Goal: Information Seeking & Learning: Learn about a topic

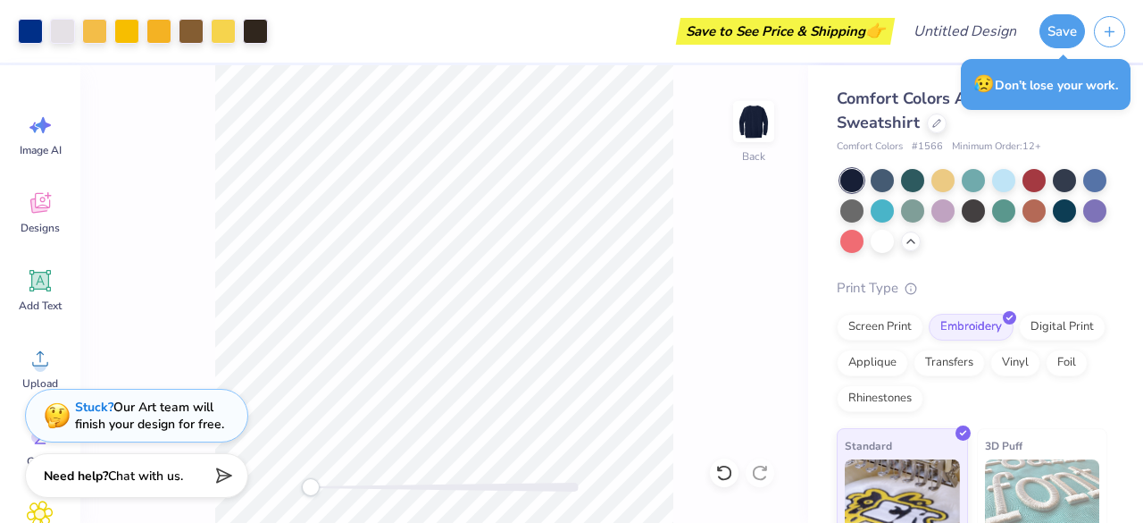
scroll to position [118, 0]
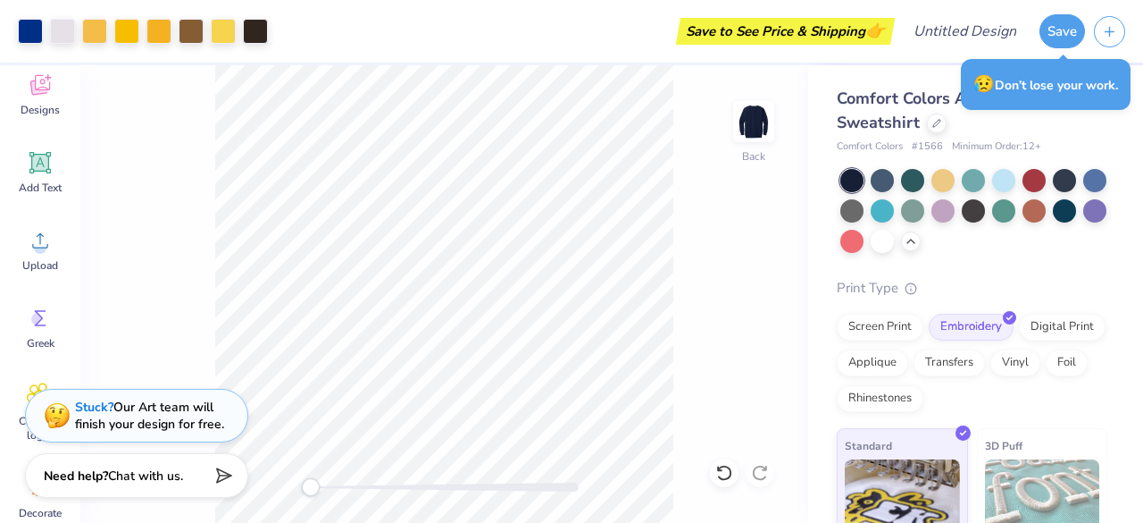
click at [1097, 128] on div "Comfort Colors Adult Crewneck Sweatshirt Comfort Colors # 1566 Minimum Order: 1…" at bounding box center [975, 379] width 335 height 629
click at [1025, 49] on div "Design Title" at bounding box center [965, 31] width 131 height 63
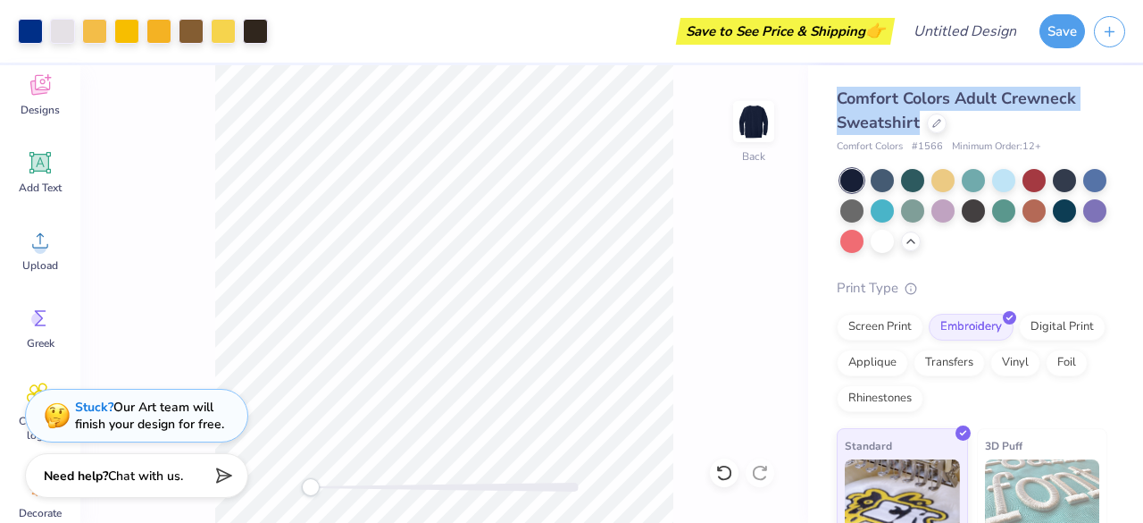
drag, startPoint x: 842, startPoint y: 100, endPoint x: 917, endPoint y: 119, distance: 77.3
click at [917, 119] on span "Comfort Colors Adult Crewneck Sweatshirt" at bounding box center [956, 111] width 239 height 46
copy span "Comfort Colors Adult Crewneck Sweatshirt"
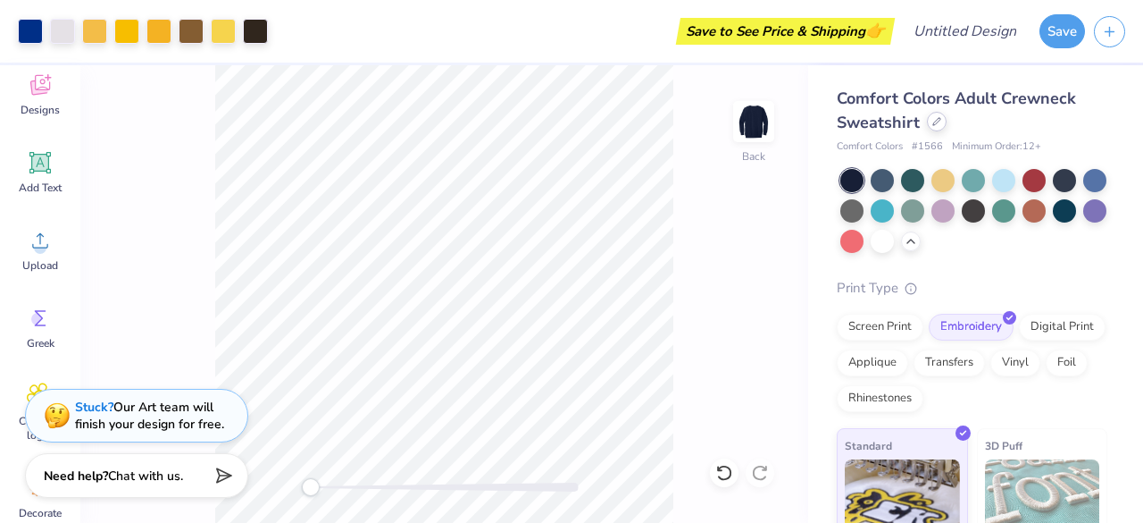
click at [938, 121] on icon at bounding box center [937, 121] width 9 height 9
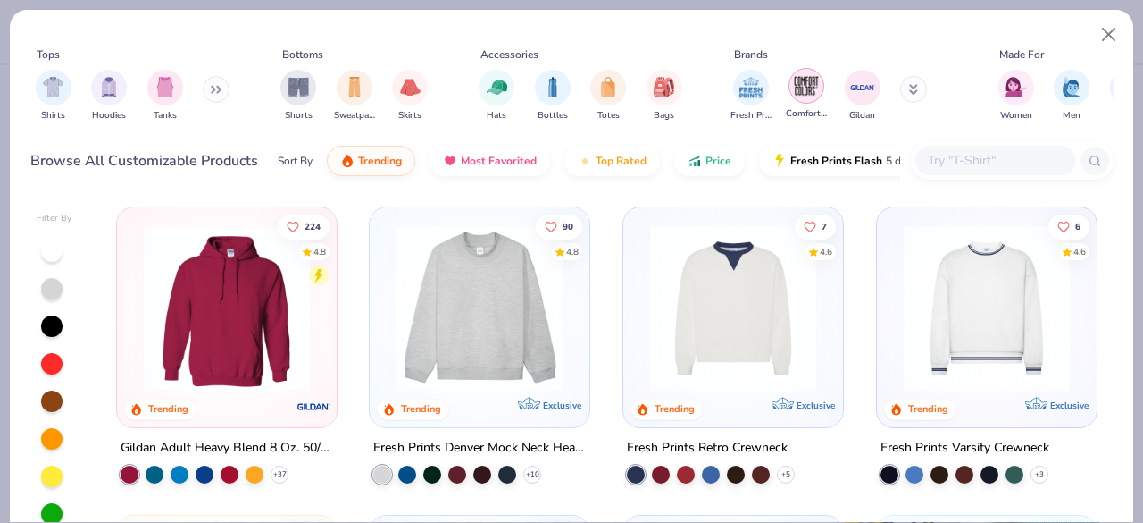
click at [819, 94] on img "filter for Comfort Colors" at bounding box center [806, 85] width 27 height 27
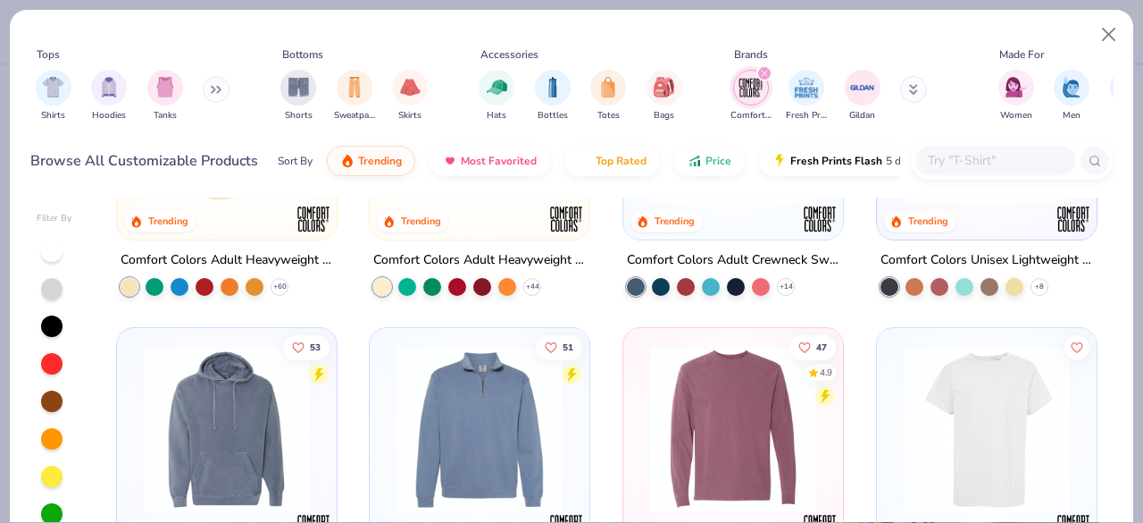
scroll to position [80, 0]
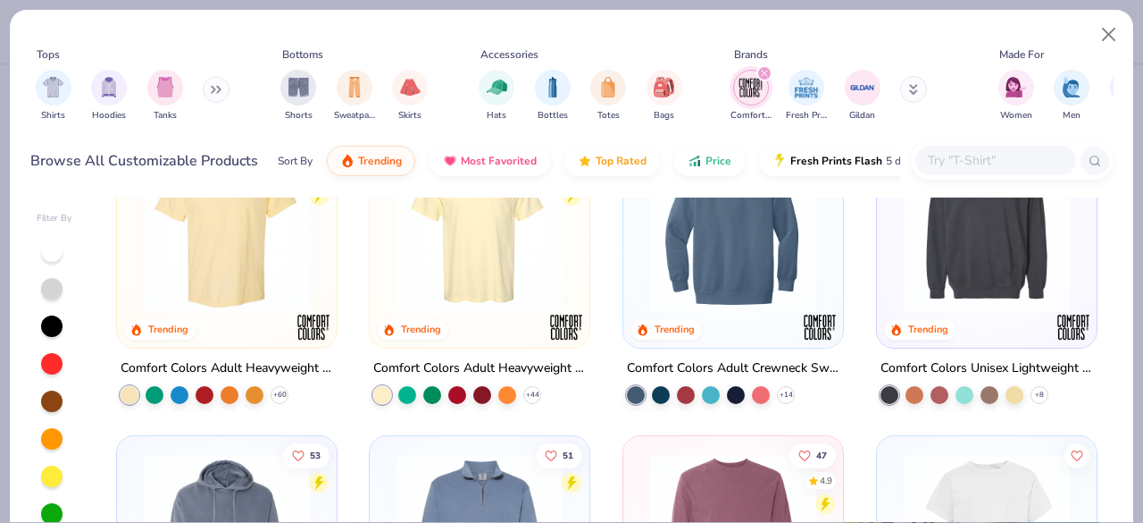
click at [712, 262] on img at bounding box center [733, 229] width 184 height 166
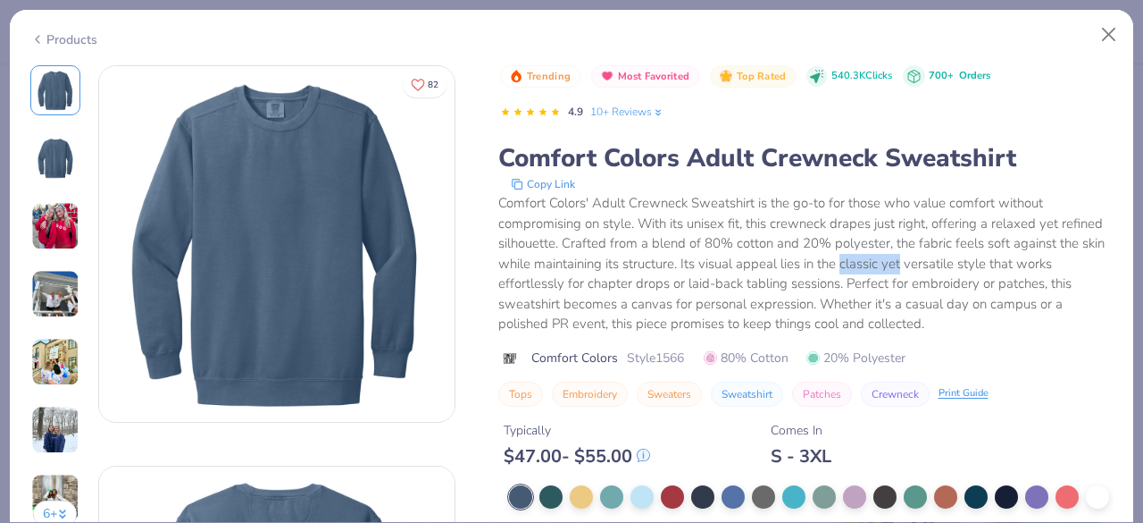
drag, startPoint x: 891, startPoint y: 265, endPoint x: 949, endPoint y: 270, distance: 58.2
click at [949, 270] on div "Comfort Colors' Adult Crewneck Sweatshirt is the go-to for those who value comf…" at bounding box center [806, 263] width 616 height 141
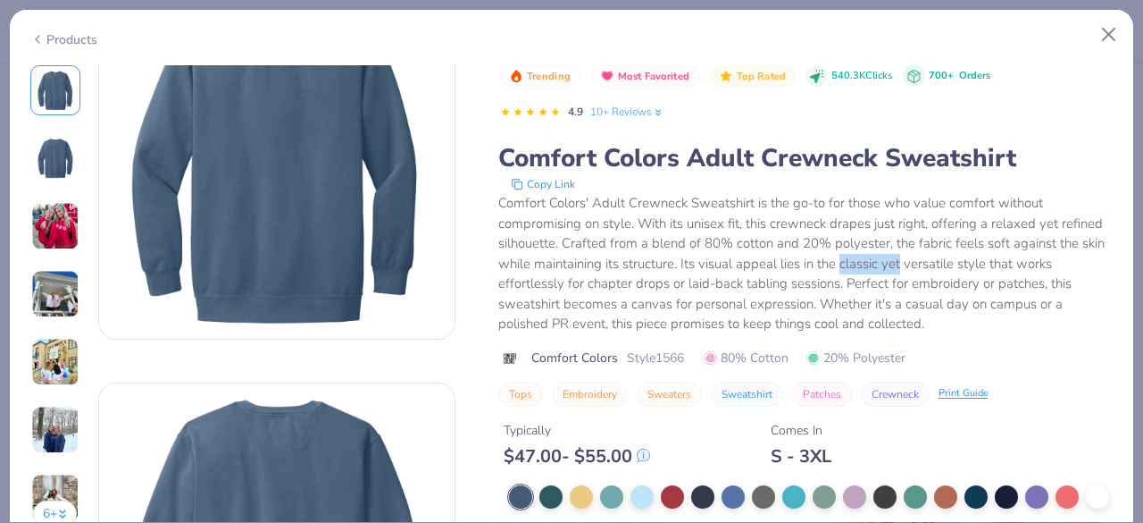
scroll to position [87, 0]
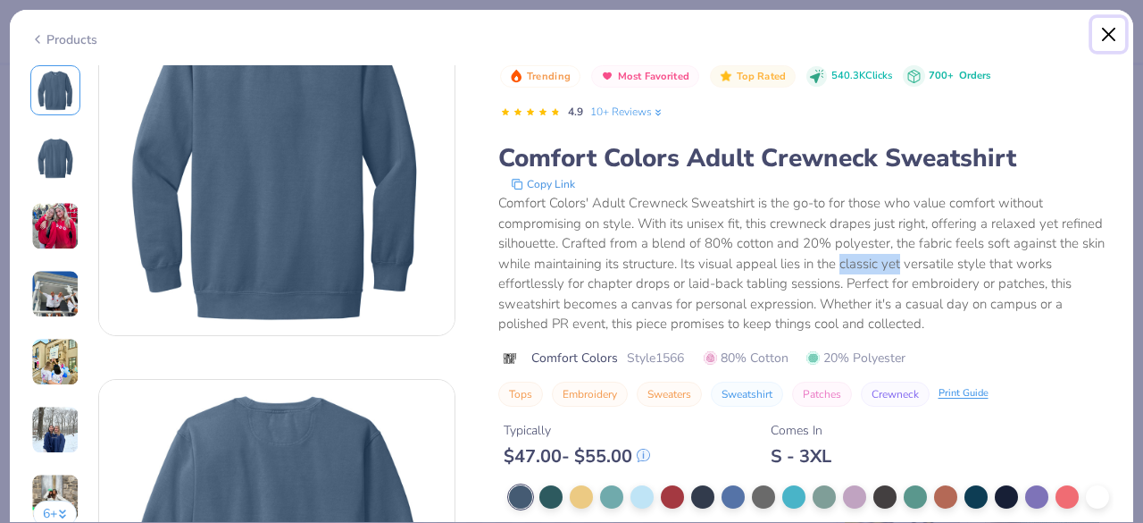
click at [1112, 40] on button "Close" at bounding box center [1110, 35] width 34 height 34
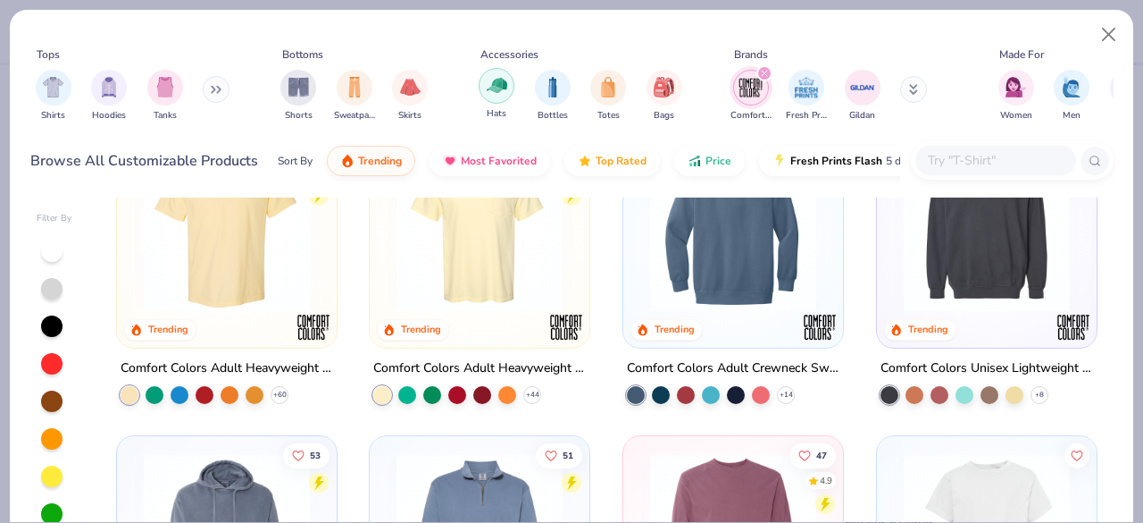
click at [502, 90] on img "filter for Hats" at bounding box center [497, 85] width 21 height 21
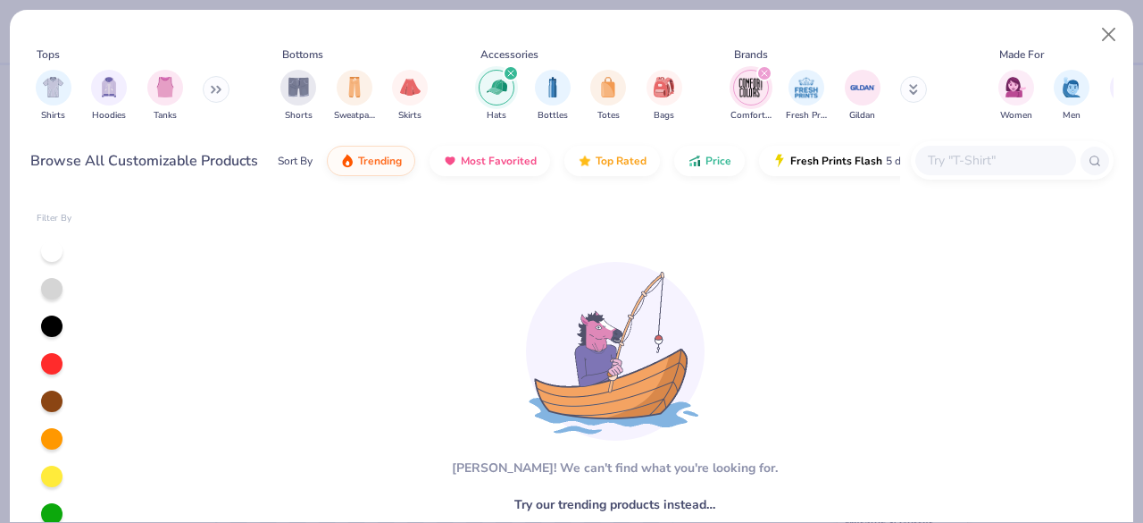
click at [511, 77] on div "filter for Hats" at bounding box center [511, 73] width 16 height 16
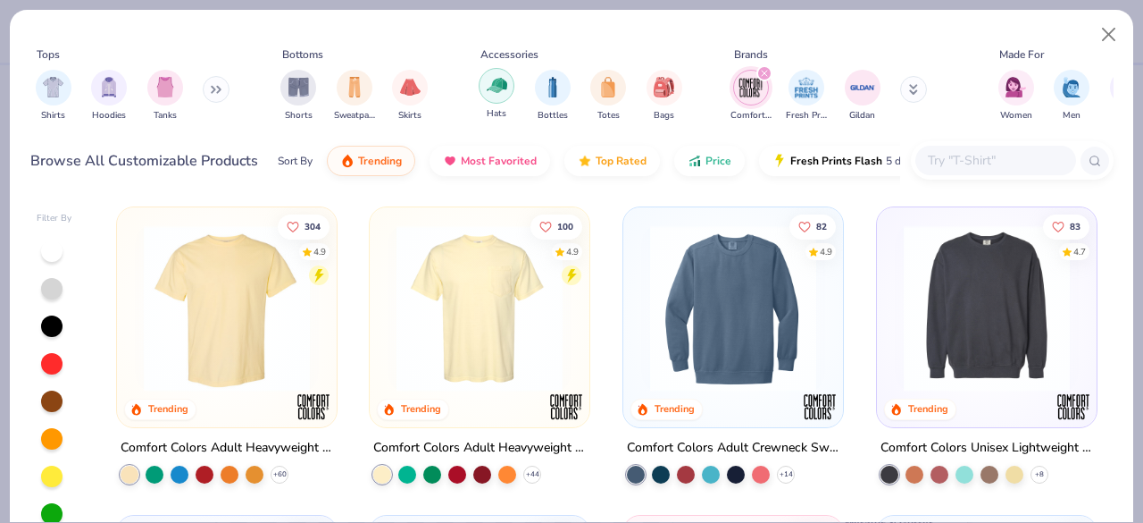
click at [503, 83] on img "filter for Hats" at bounding box center [497, 85] width 21 height 21
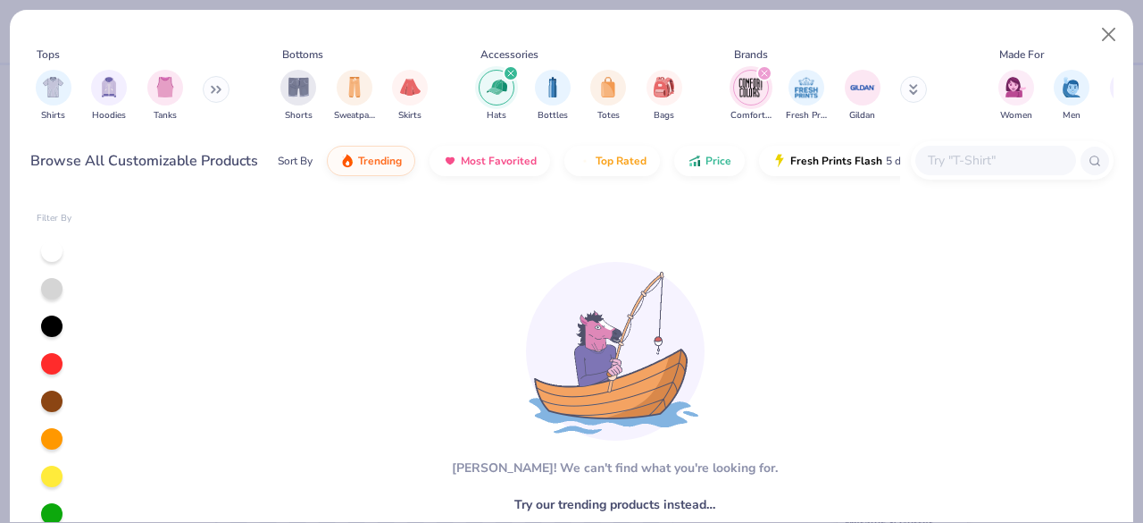
click at [511, 73] on icon "filter for Hats" at bounding box center [510, 73] width 5 height 5
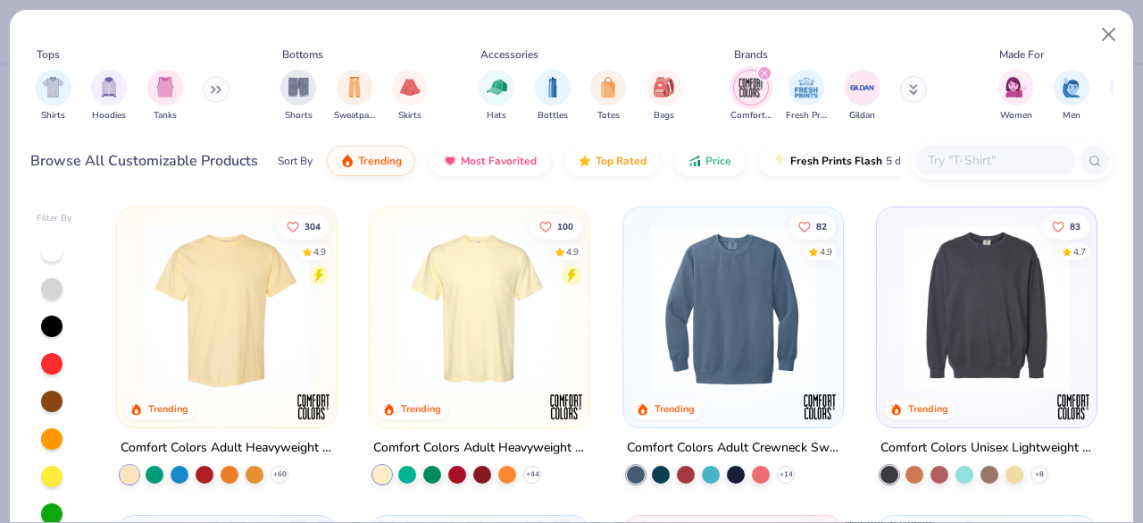
click at [967, 165] on input "text" at bounding box center [995, 160] width 138 height 21
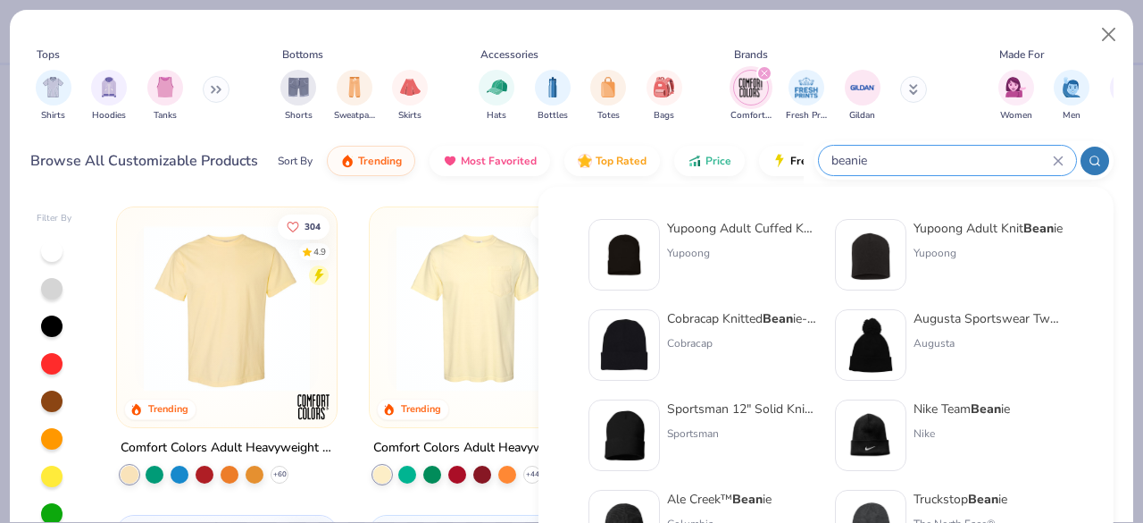
type input "beanie"
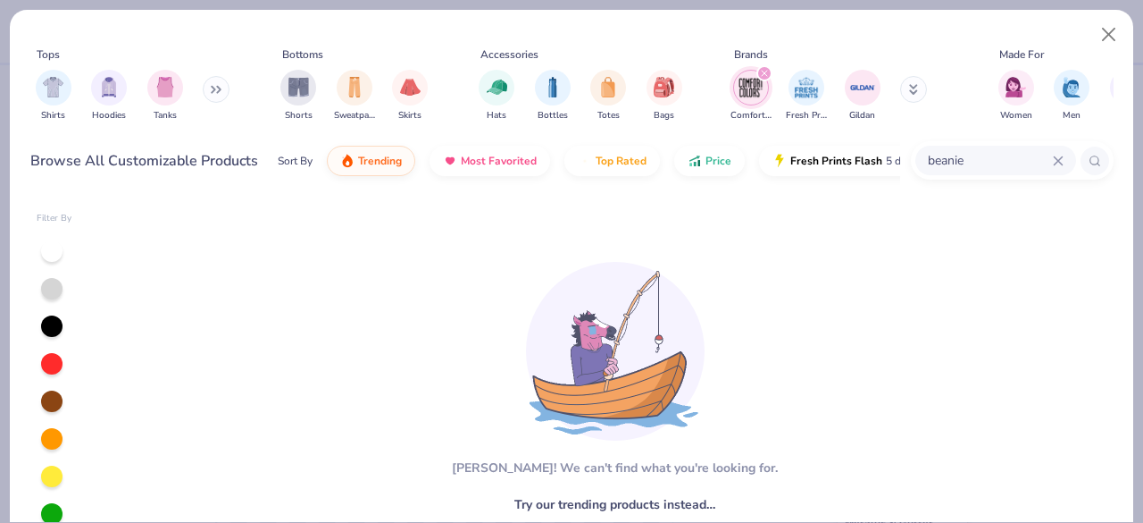
click at [1054, 163] on icon at bounding box center [1058, 160] width 11 height 11
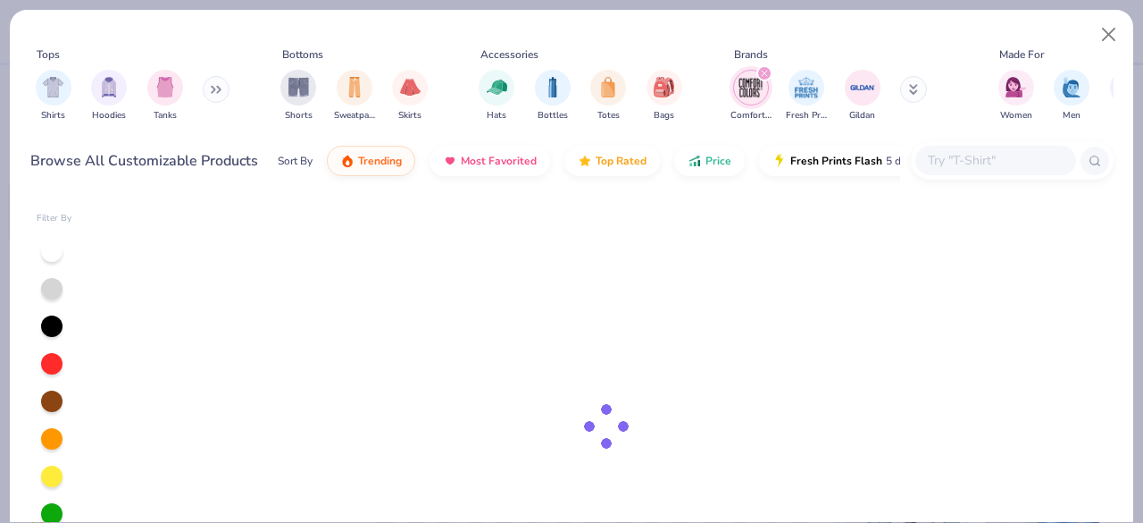
click at [765, 74] on icon "filter for Comfort Colors" at bounding box center [764, 73] width 5 height 5
click at [501, 95] on img "filter for Hats" at bounding box center [497, 85] width 21 height 21
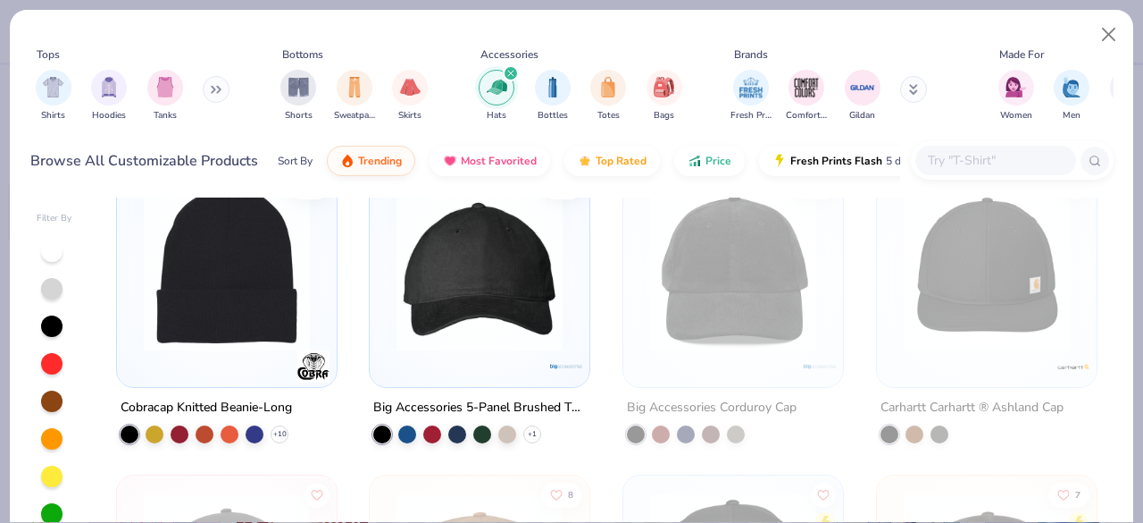
scroll to position [1602, 0]
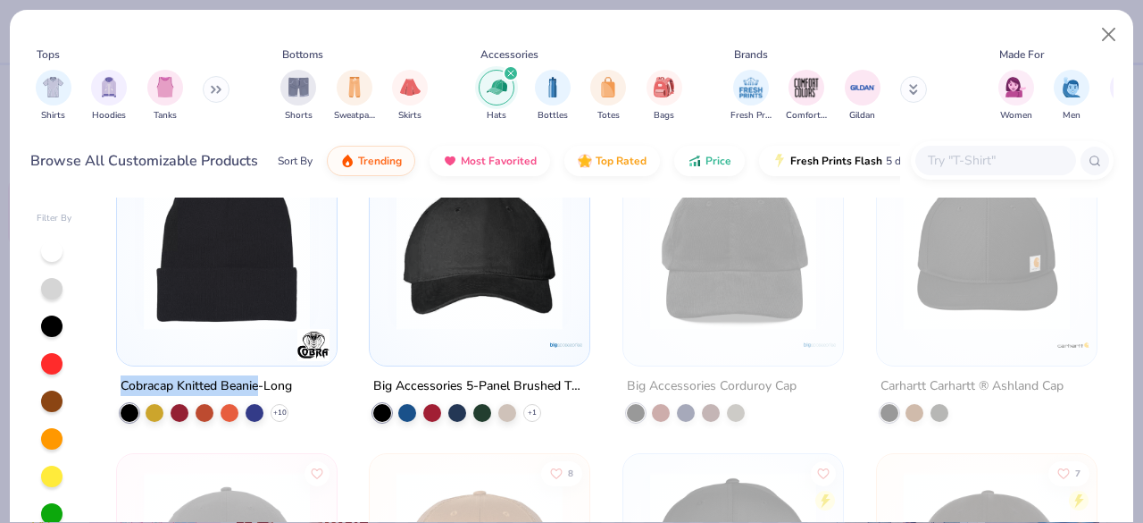
drag, startPoint x: 114, startPoint y: 381, endPoint x: 251, endPoint y: 383, distance: 136.7
click at [251, 383] on div "Cobracap Knitted Beanie-Long" at bounding box center [207, 385] width 172 height 22
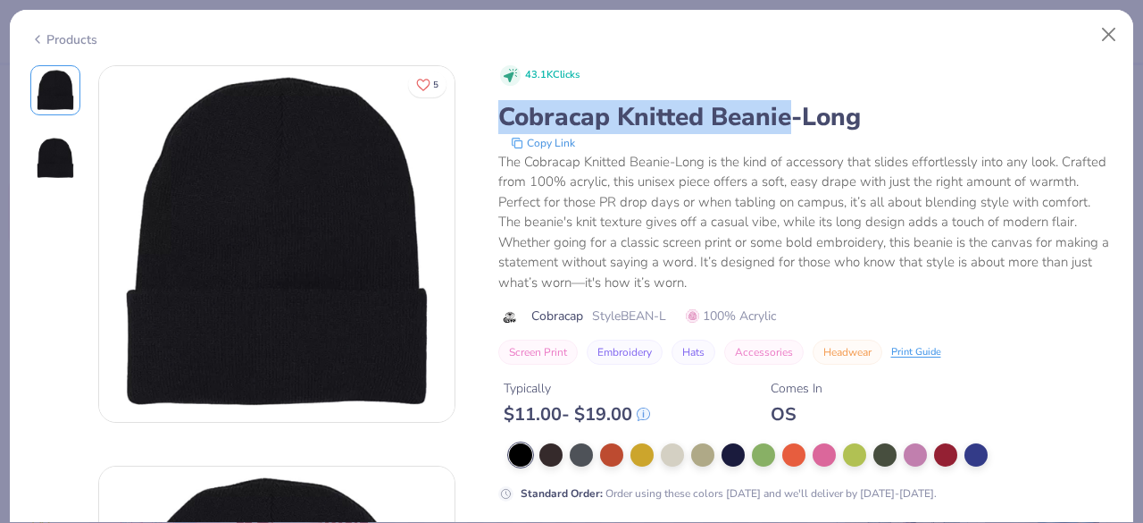
drag, startPoint x: 501, startPoint y: 115, endPoint x: 786, endPoint y: 117, distance: 285.0
click at [786, 117] on div "Cobracap Knitted Beanie-Long" at bounding box center [806, 117] width 616 height 34
copy div "Cobracap Knitted Beanie"
click at [1107, 33] on button "Close" at bounding box center [1110, 35] width 34 height 34
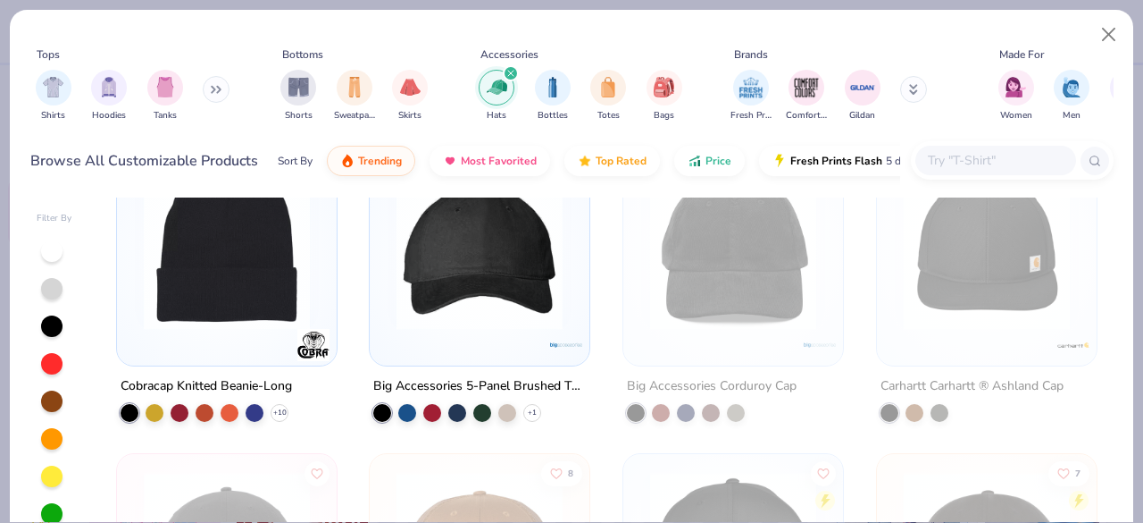
click at [977, 160] on input "text" at bounding box center [995, 160] width 138 height 21
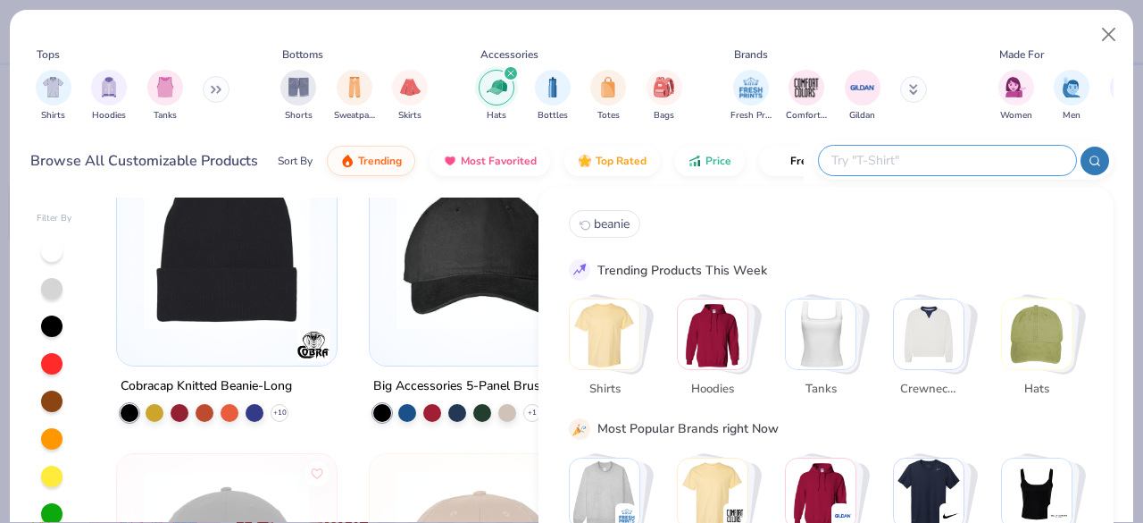
click at [510, 71] on icon "filter for Hats" at bounding box center [510, 73] width 7 height 7
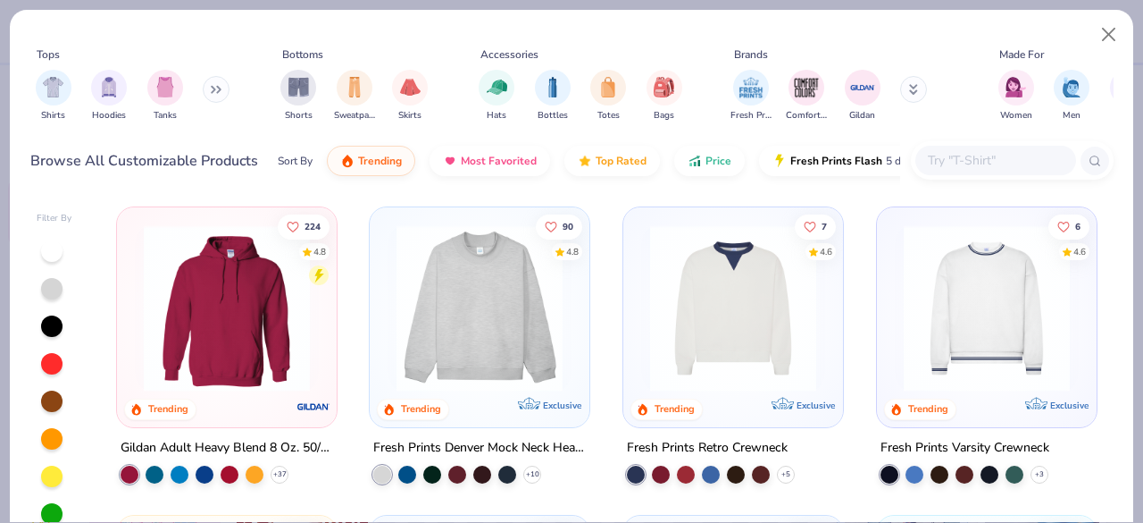
click at [992, 161] on input "text" at bounding box center [995, 160] width 138 height 21
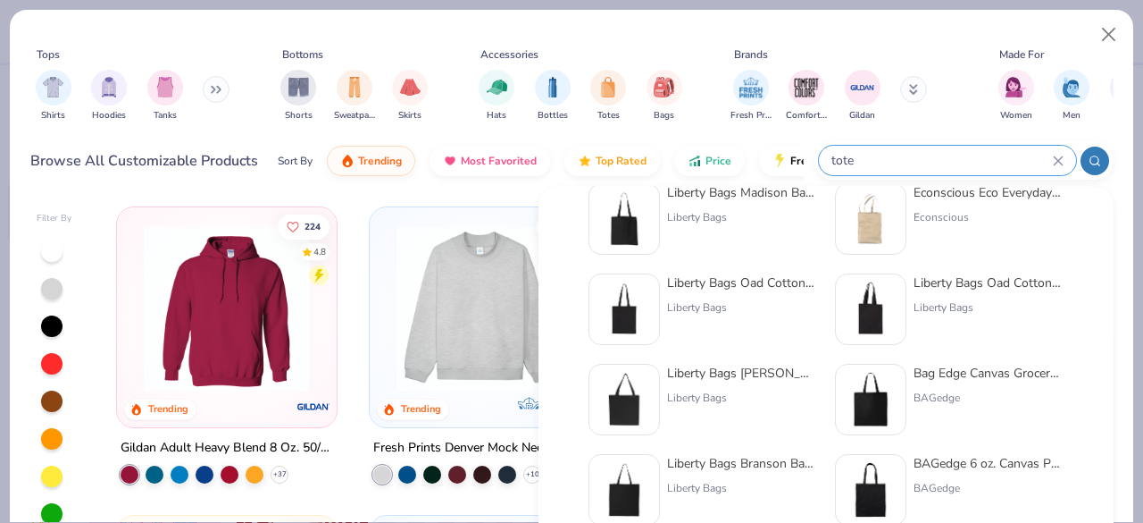
scroll to position [316, 0]
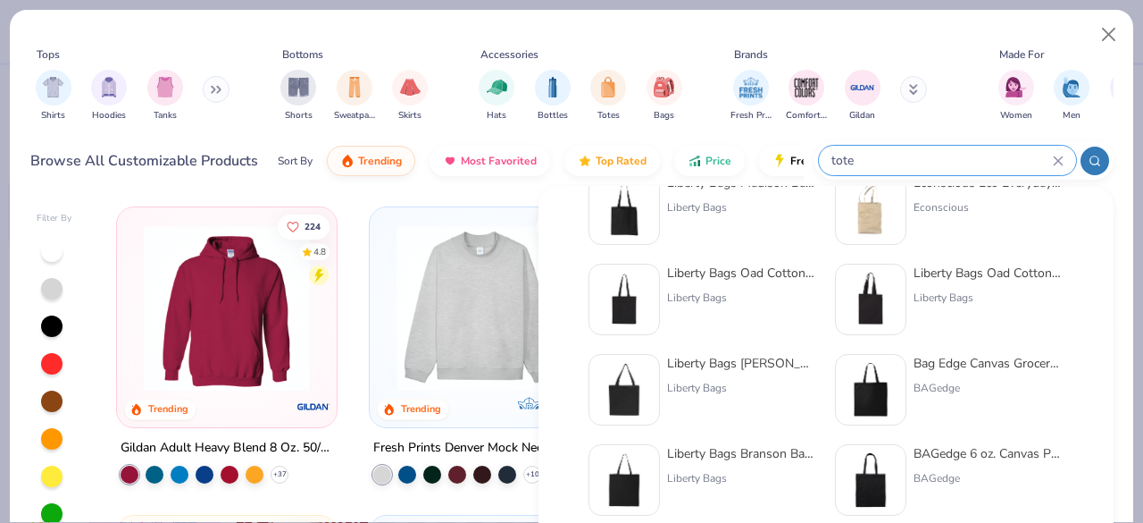
type input "tote"
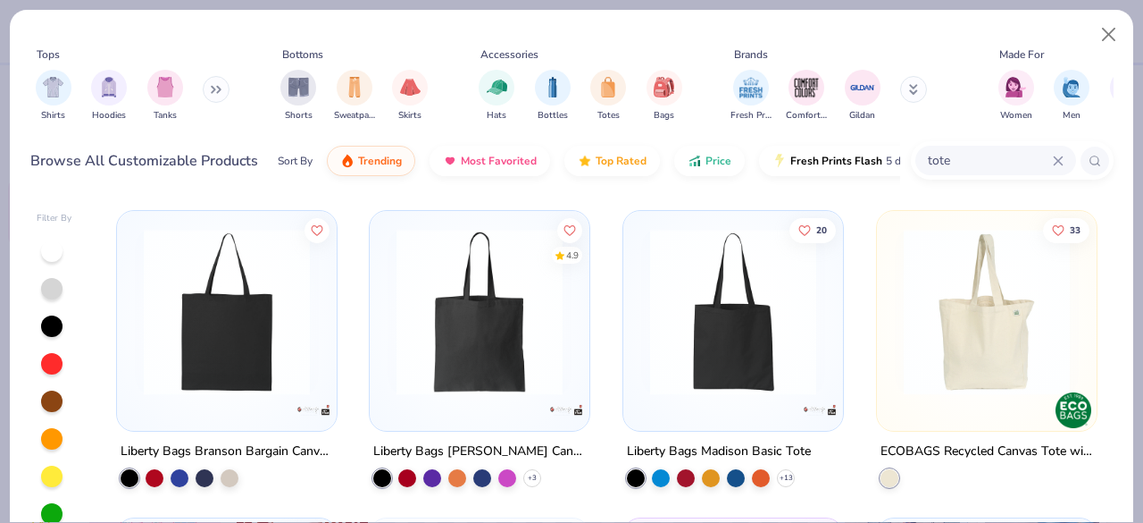
scroll to position [616, 0]
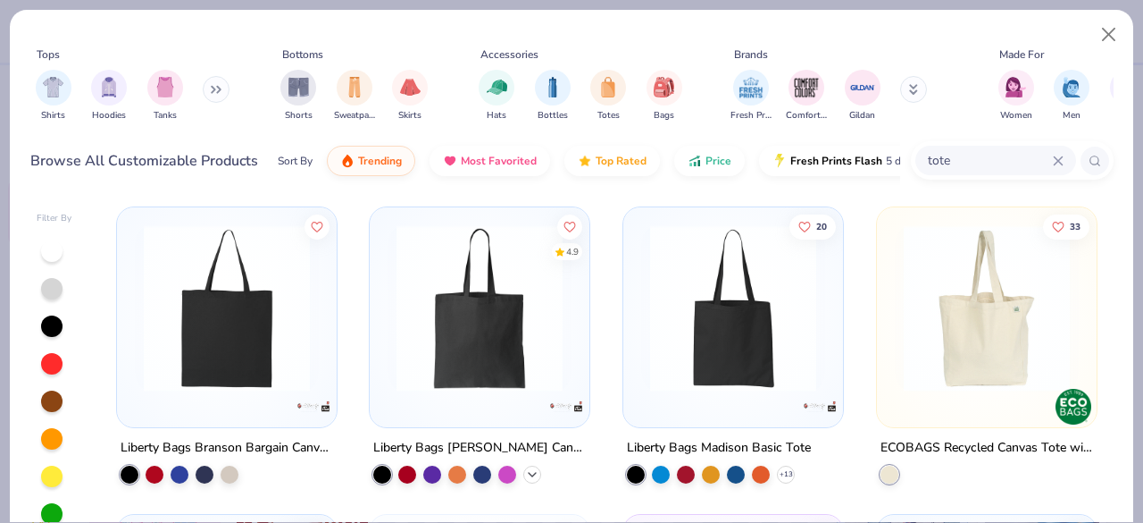
click at [527, 468] on icon at bounding box center [532, 473] width 14 height 14
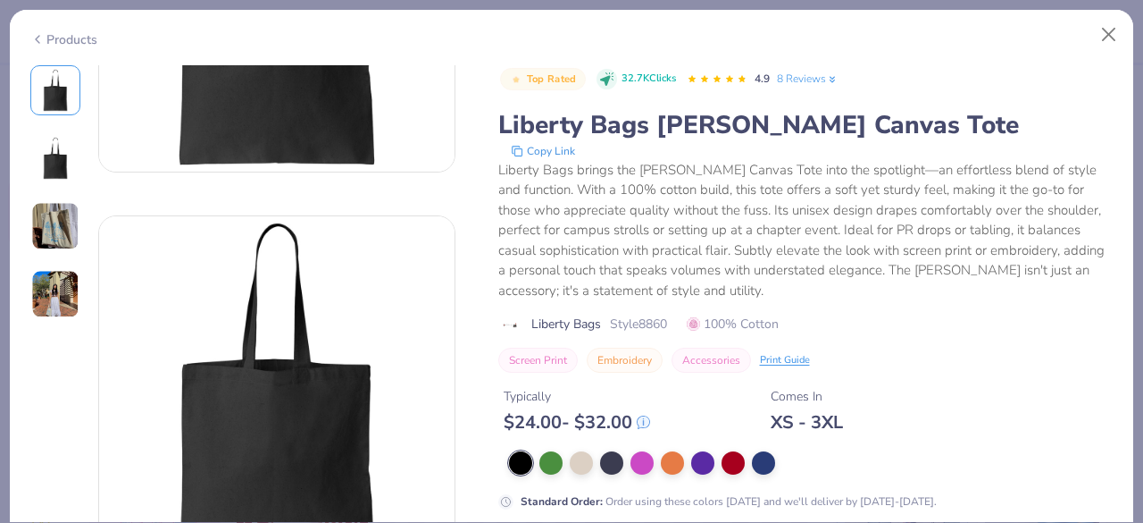
scroll to position [253, 0]
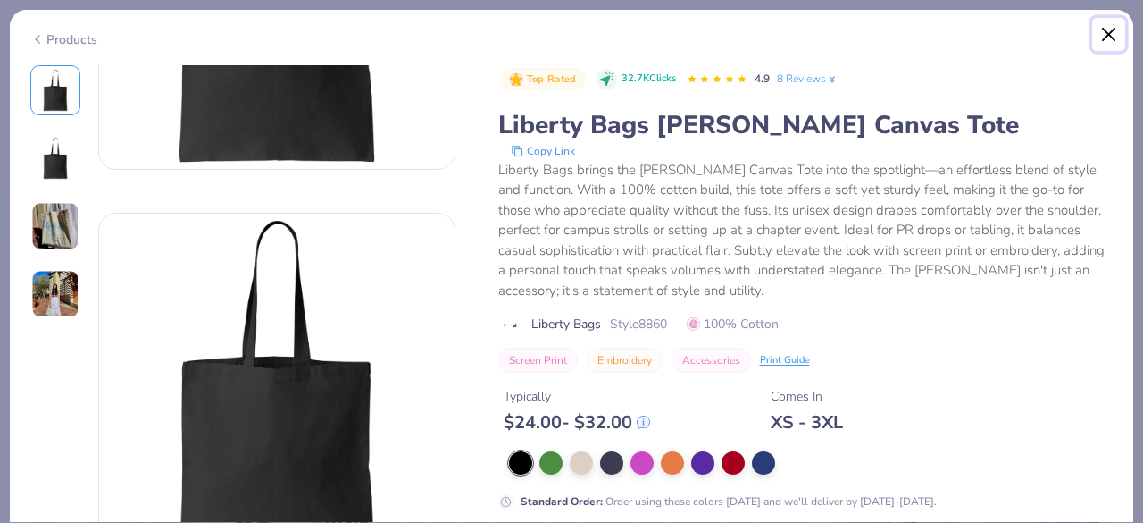
click at [1106, 34] on button "Close" at bounding box center [1110, 35] width 34 height 34
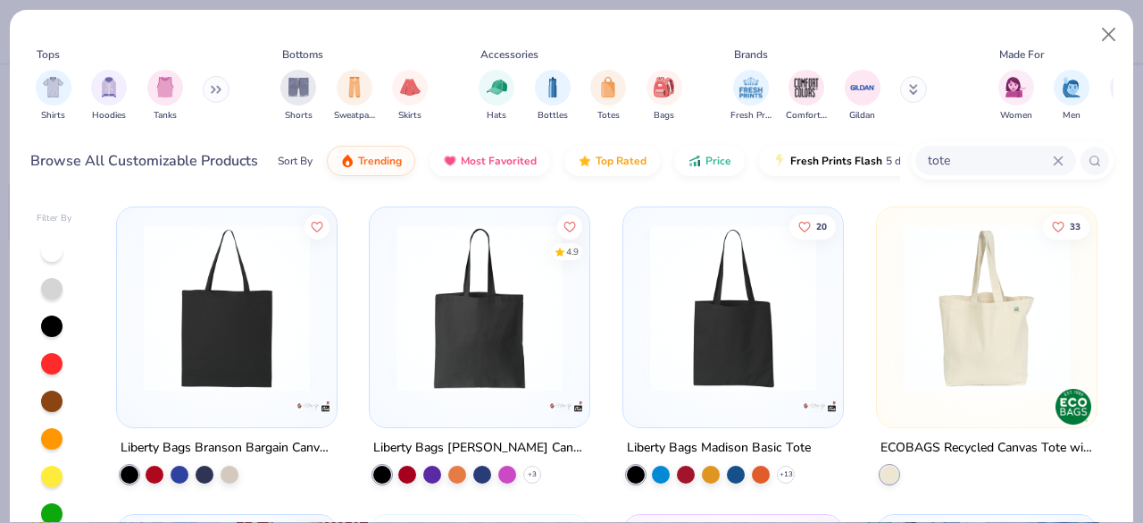
click at [742, 353] on img at bounding box center [733, 307] width 184 height 166
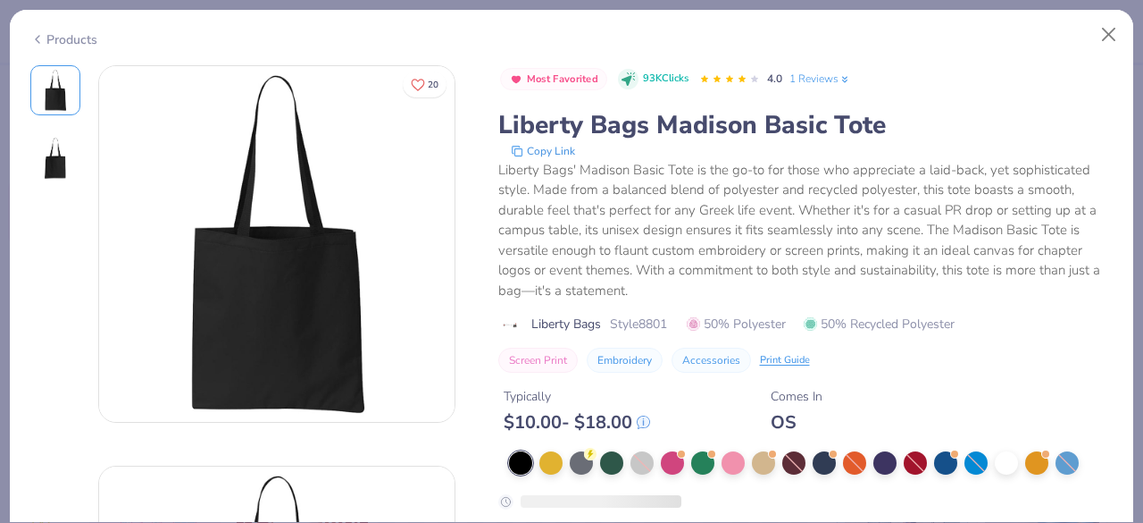
scroll to position [16, 0]
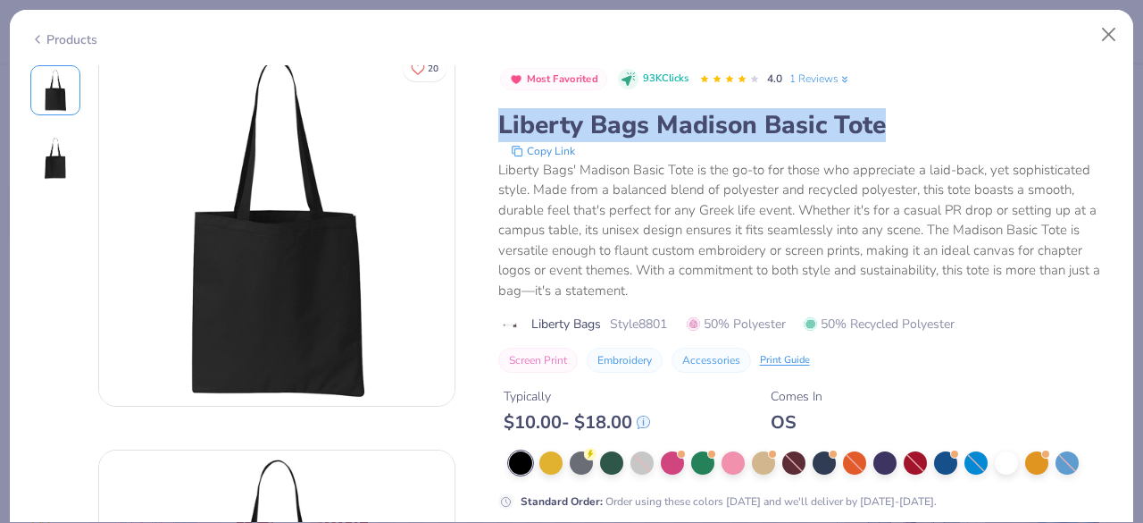
drag, startPoint x: 504, startPoint y: 121, endPoint x: 883, endPoint y: 125, distance: 378.8
click at [883, 125] on div "Liberty Bags Madison Basic Tote" at bounding box center [806, 125] width 616 height 34
copy div "Liberty Bags Madison Basic Tote"
